Goal: Browse casually

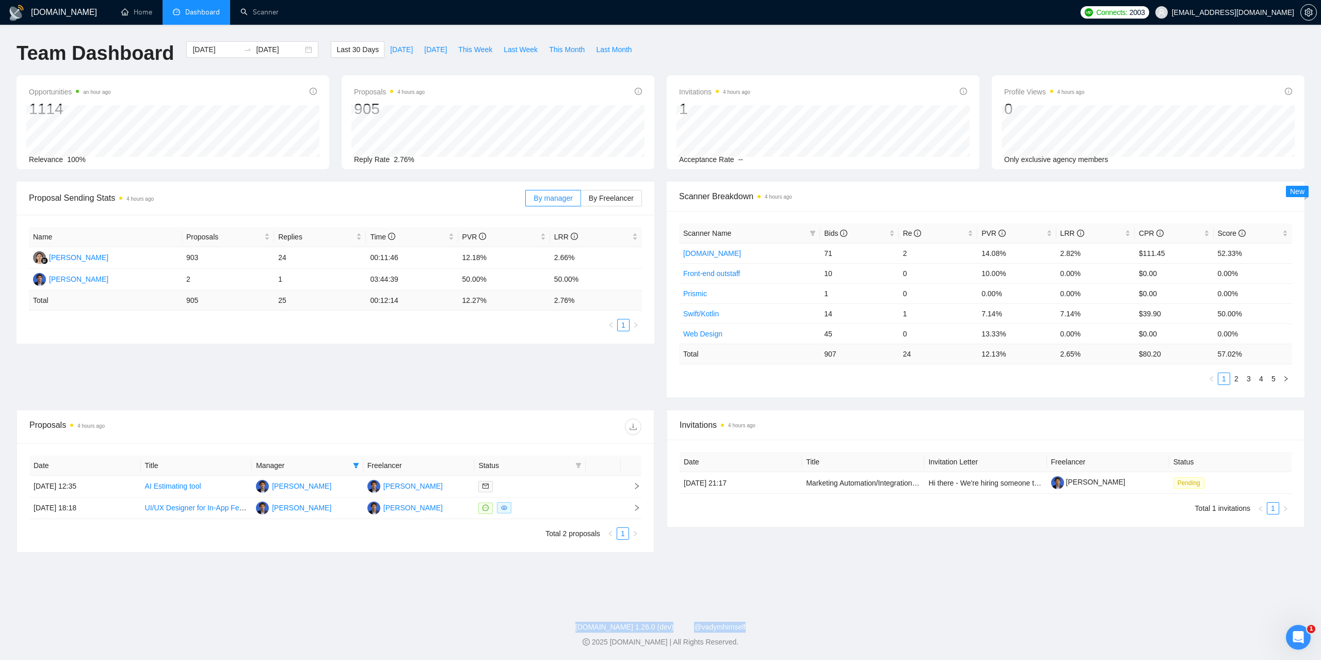
drag, startPoint x: 472, startPoint y: 627, endPoint x: 784, endPoint y: 626, distance: 312.7
click at [784, 626] on div "[DOMAIN_NAME] 1.26.0 (dev) @vadymhimself" at bounding box center [660, 627] width 1305 height 11
click at [807, 617] on footer "[DOMAIN_NAME] 1.26.0 (dev) @vadymhimself 2025 [DOMAIN_NAME] | All Rights Reserv…" at bounding box center [660, 628] width 1321 height 63
click at [805, 622] on div "[DOMAIN_NAME] 1.26.0 (dev) @vadymhimself" at bounding box center [660, 627] width 1305 height 11
click at [764, 625] on div "[DOMAIN_NAME] 1.26.0 (dev) @vadymhimself" at bounding box center [660, 627] width 1305 height 11
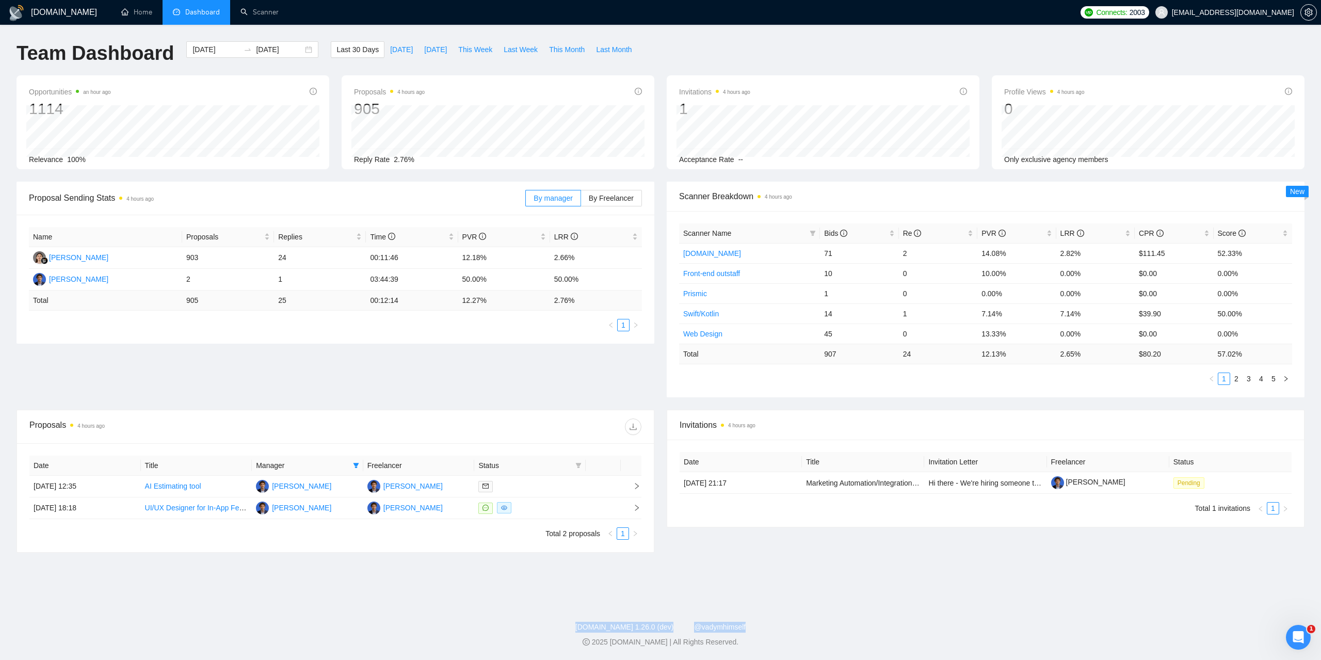
drag, startPoint x: 556, startPoint y: 626, endPoint x: 781, endPoint y: 629, distance: 225.0
click at [781, 629] on div "[DOMAIN_NAME] 1.26.0 (dev) @vadymhimself" at bounding box center [660, 627] width 1305 height 11
click at [774, 628] on div "[DOMAIN_NAME] 1.26.0 (dev) @vadymhimself" at bounding box center [660, 627] width 1305 height 11
drag, startPoint x: 776, startPoint y: 627, endPoint x: 548, endPoint y: 629, distance: 228.1
click at [548, 629] on div "[DOMAIN_NAME] 1.26.0 (dev) @vadymhimself" at bounding box center [660, 627] width 1305 height 11
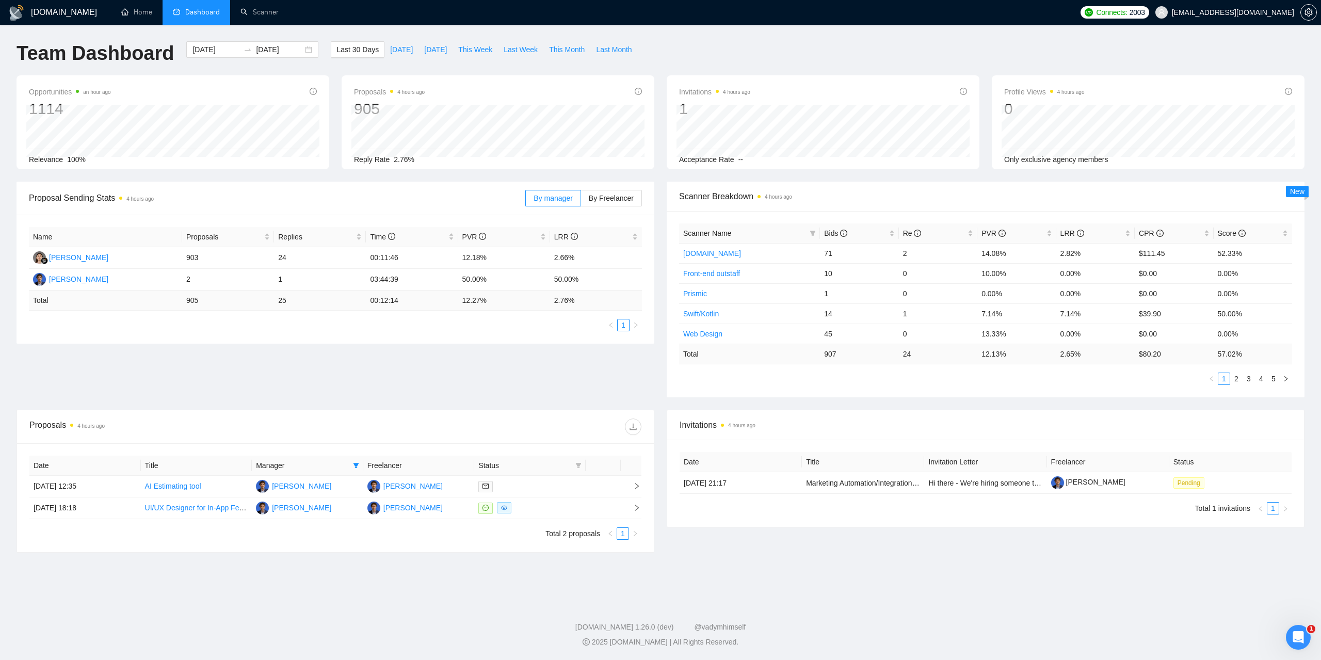
click at [844, 577] on main "Team Dashboard [DATE] [DATE] Last 30 Days [DATE] [DATE] This Week Last Week Thi…" at bounding box center [661, 310] width 1288 height 539
drag, startPoint x: 718, startPoint y: 628, endPoint x: 560, endPoint y: 628, distance: 157.9
click at [560, 628] on div "[DOMAIN_NAME] 1.26.0 (dev) @vadymhimself" at bounding box center [660, 627] width 1305 height 11
click at [717, 586] on div "[DOMAIN_NAME] Home Dashboard Scanner Connects: 2003 [EMAIL_ADDRESS][DOMAIN_NAME…" at bounding box center [660, 330] width 1321 height 660
drag, startPoint x: 533, startPoint y: 631, endPoint x: 908, endPoint y: 624, distance: 375.2
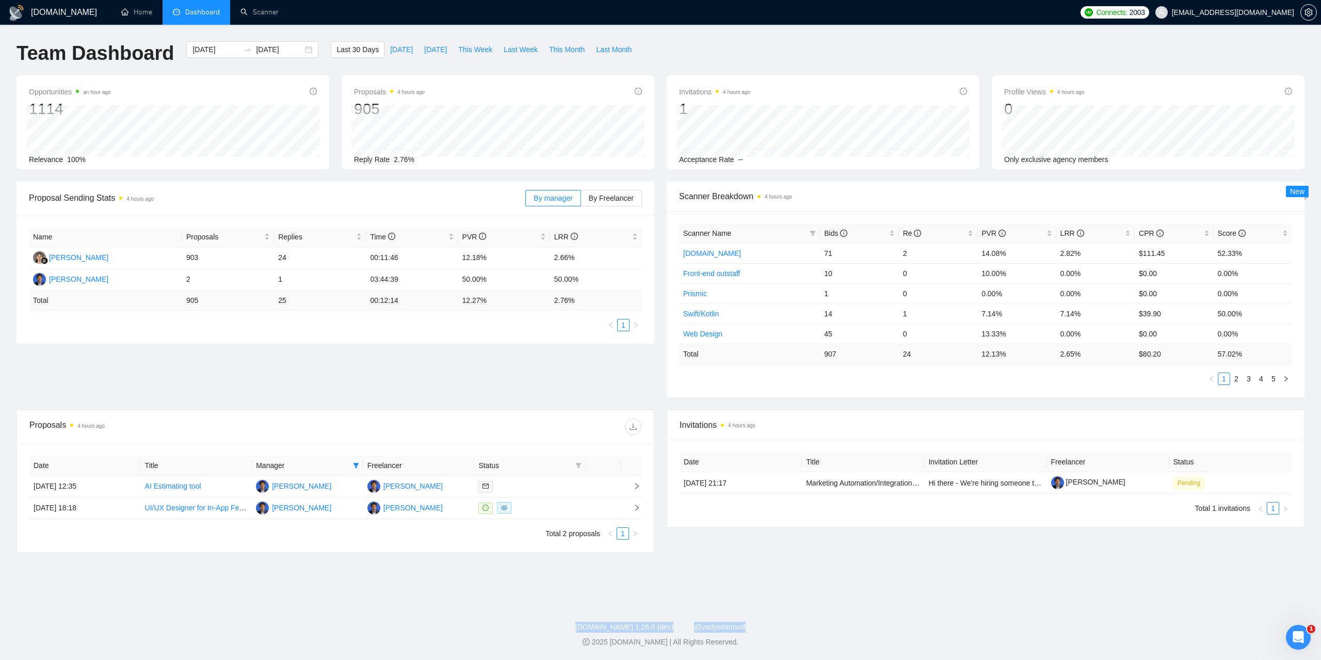
click at [908, 624] on div "[DOMAIN_NAME] 1.26.0 (dev) @vadymhimself" at bounding box center [660, 627] width 1305 height 11
click at [814, 603] on footer "[DOMAIN_NAME] 1.26.0 (dev) @vadymhimself 2025 [DOMAIN_NAME] | All Rights Reserv…" at bounding box center [660, 628] width 1321 height 63
